Goal: Information Seeking & Learning: Learn about a topic

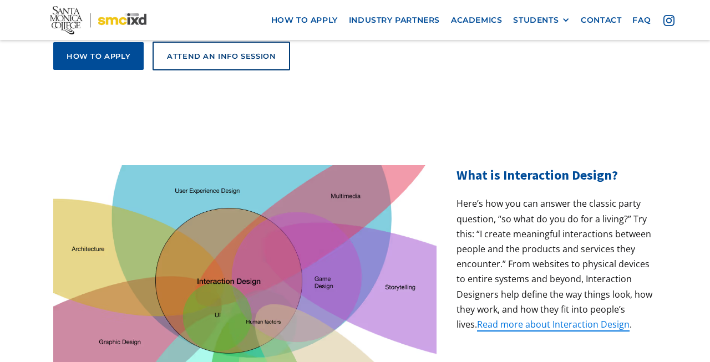
scroll to position [359, 0]
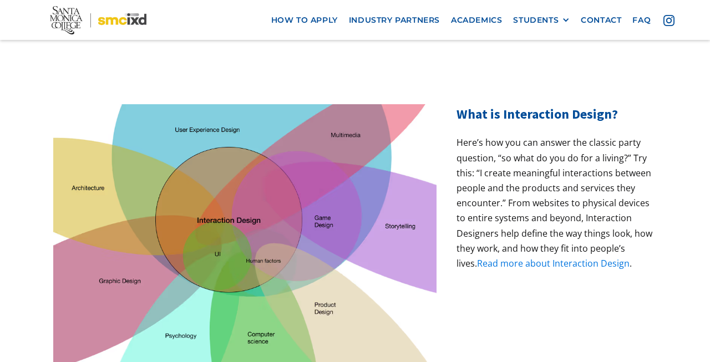
click at [601, 257] on link "Read more about Interaction Design" at bounding box center [553, 263] width 153 height 12
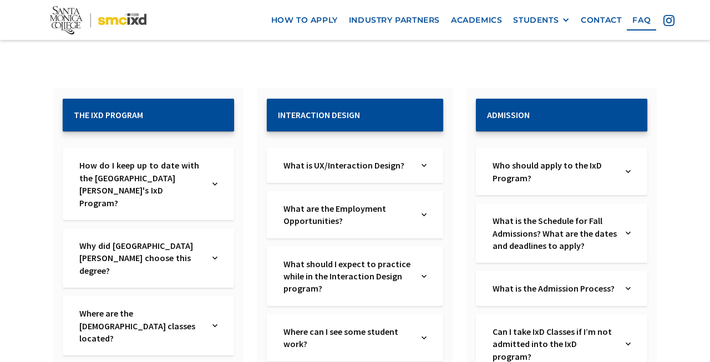
scroll to position [174, 0]
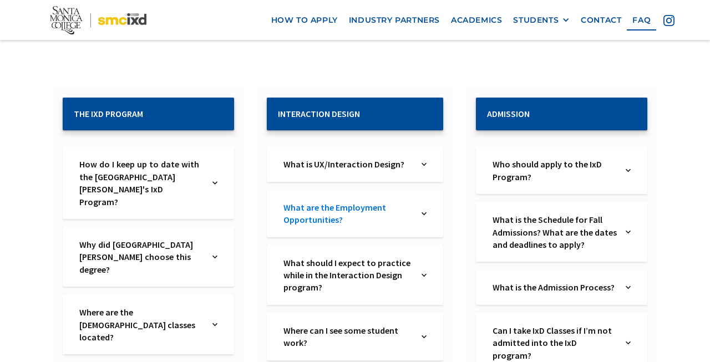
click at [316, 212] on link "What are the Employment Opportunities?" at bounding box center [347, 213] width 129 height 25
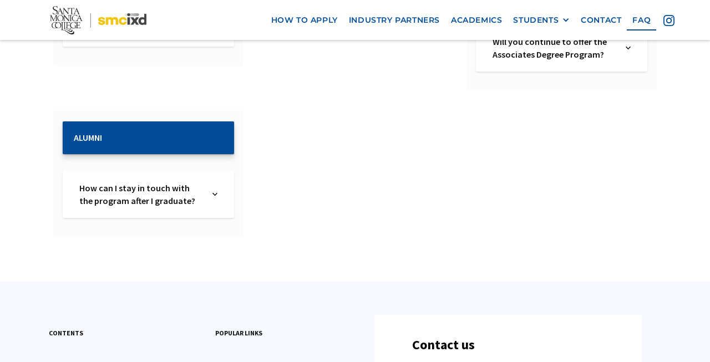
scroll to position [1003, 0]
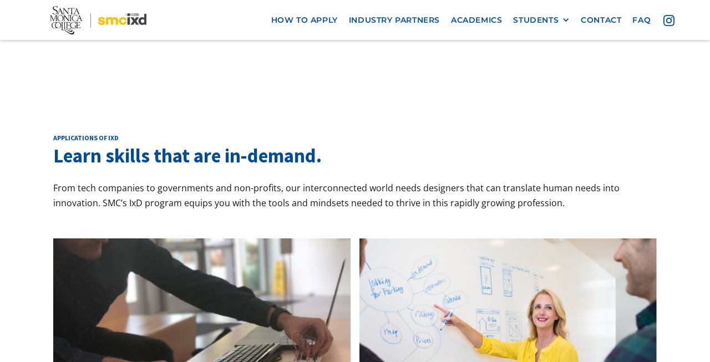
scroll to position [809, 0]
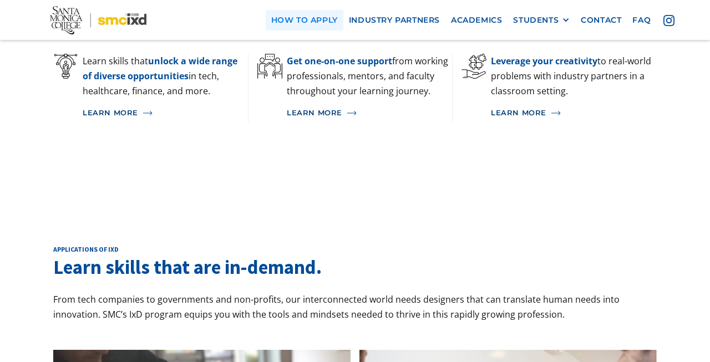
click at [319, 22] on link "how to apply" at bounding box center [305, 20] width 78 height 21
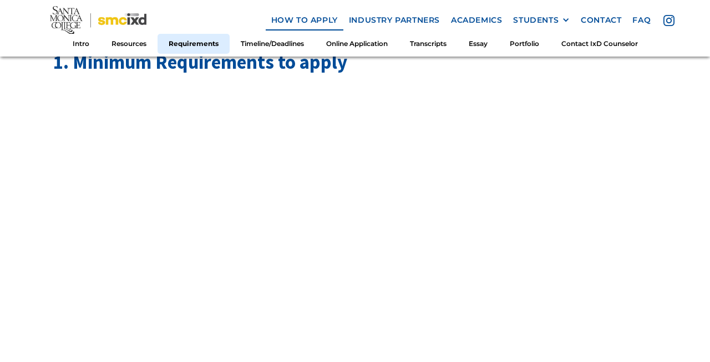
scroll to position [1244, 0]
